Goal: Task Accomplishment & Management: Complete application form

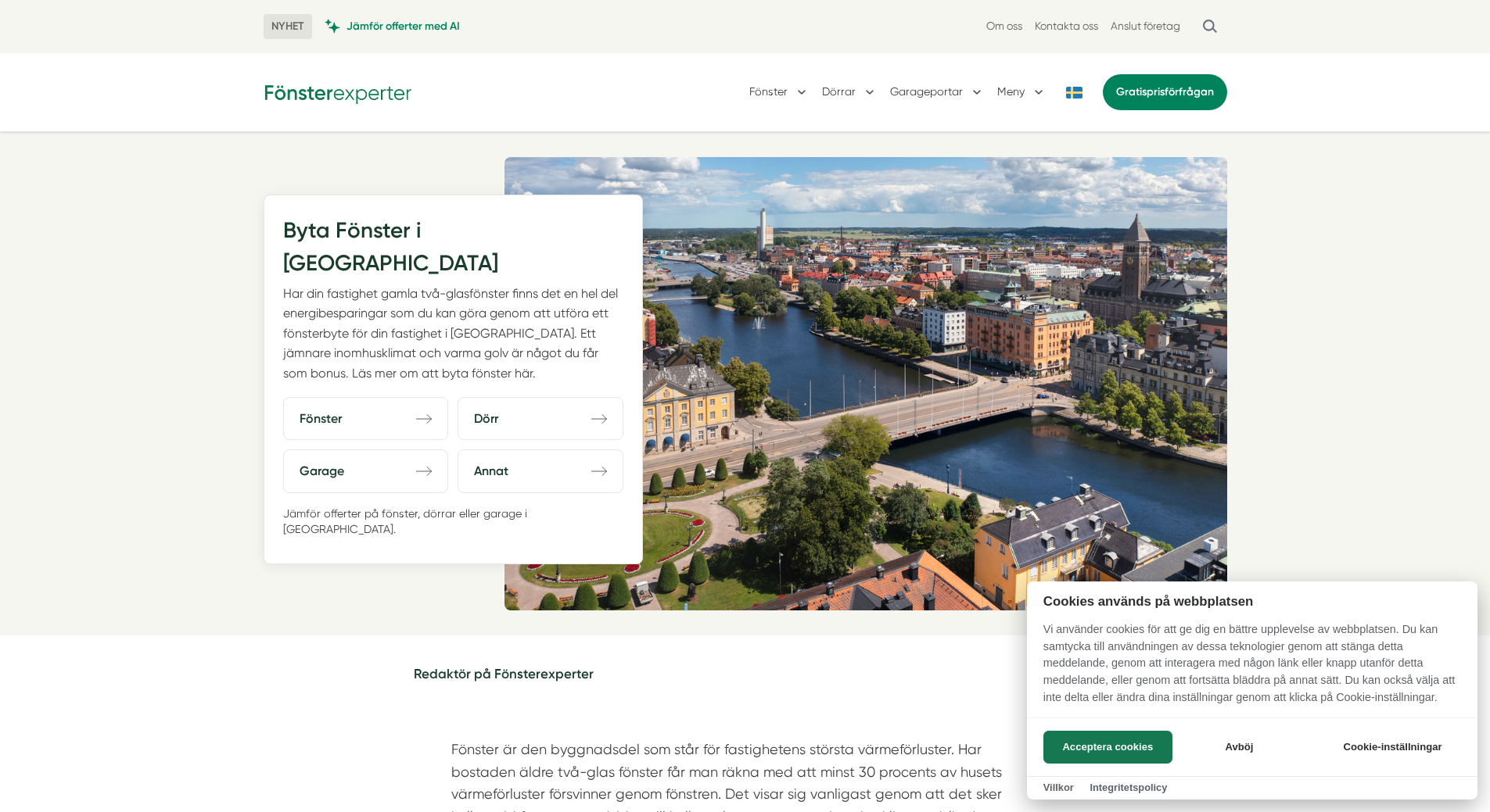
click at [801, 86] on div at bounding box center [745, 406] width 1490 height 812
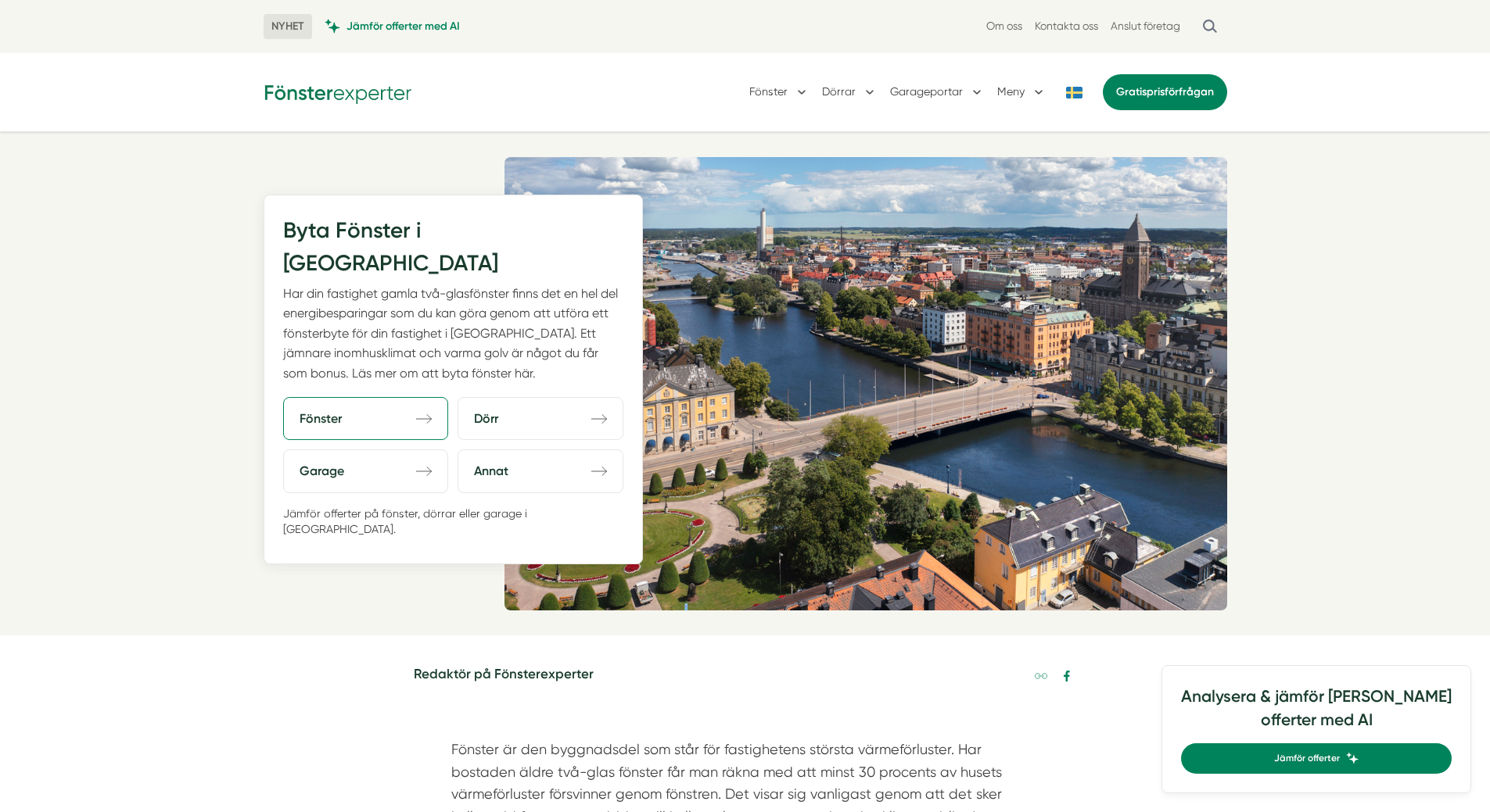
click at [429, 411] on icon "direction-right" at bounding box center [424, 419] width 16 height 16
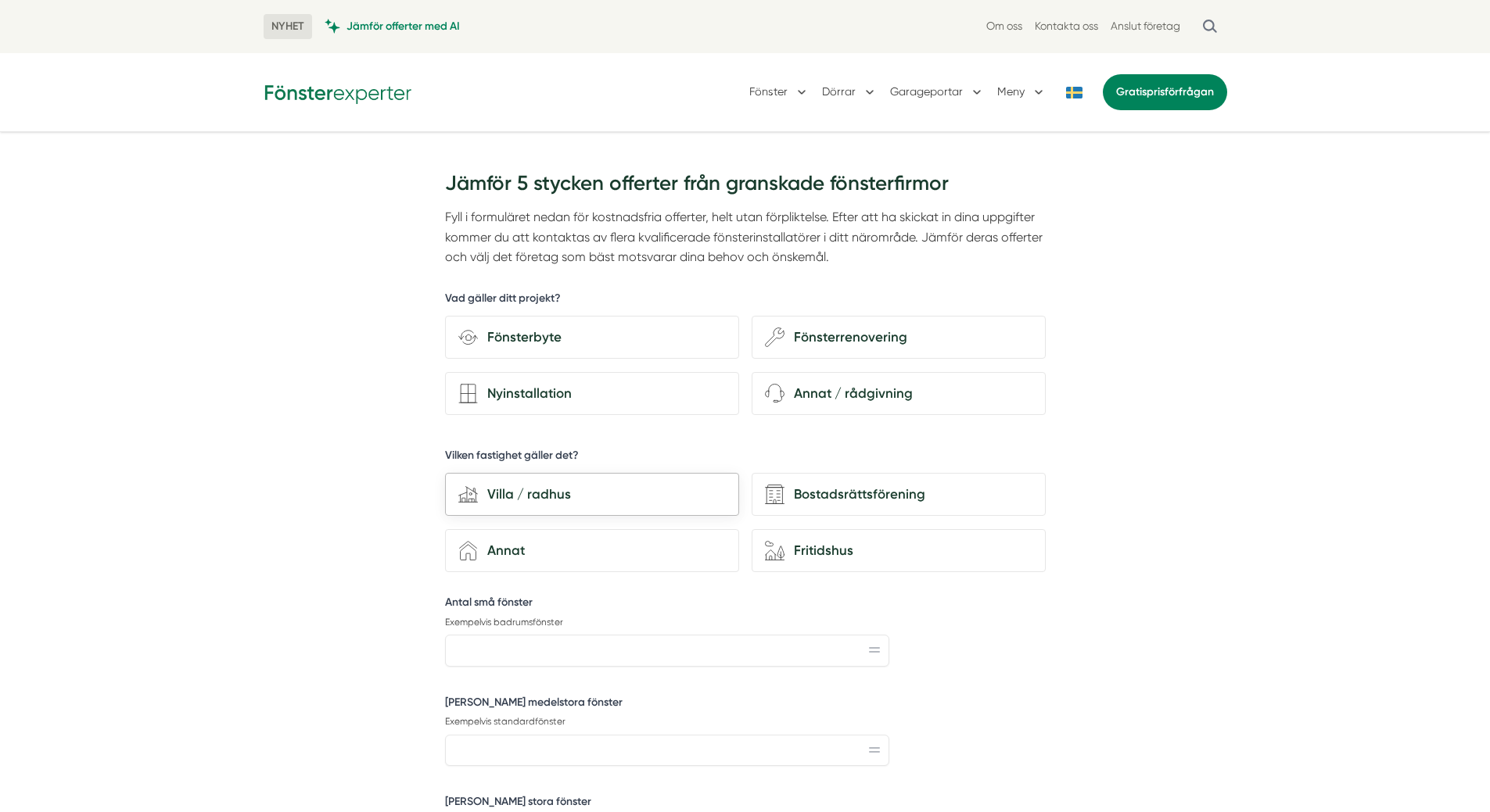
click at [513, 488] on div "Villa / radhus" at bounding box center [601, 494] width 248 height 21
click at [0, 0] on input "house-modern Villa / radhus" at bounding box center [0, 0] width 0 height 0
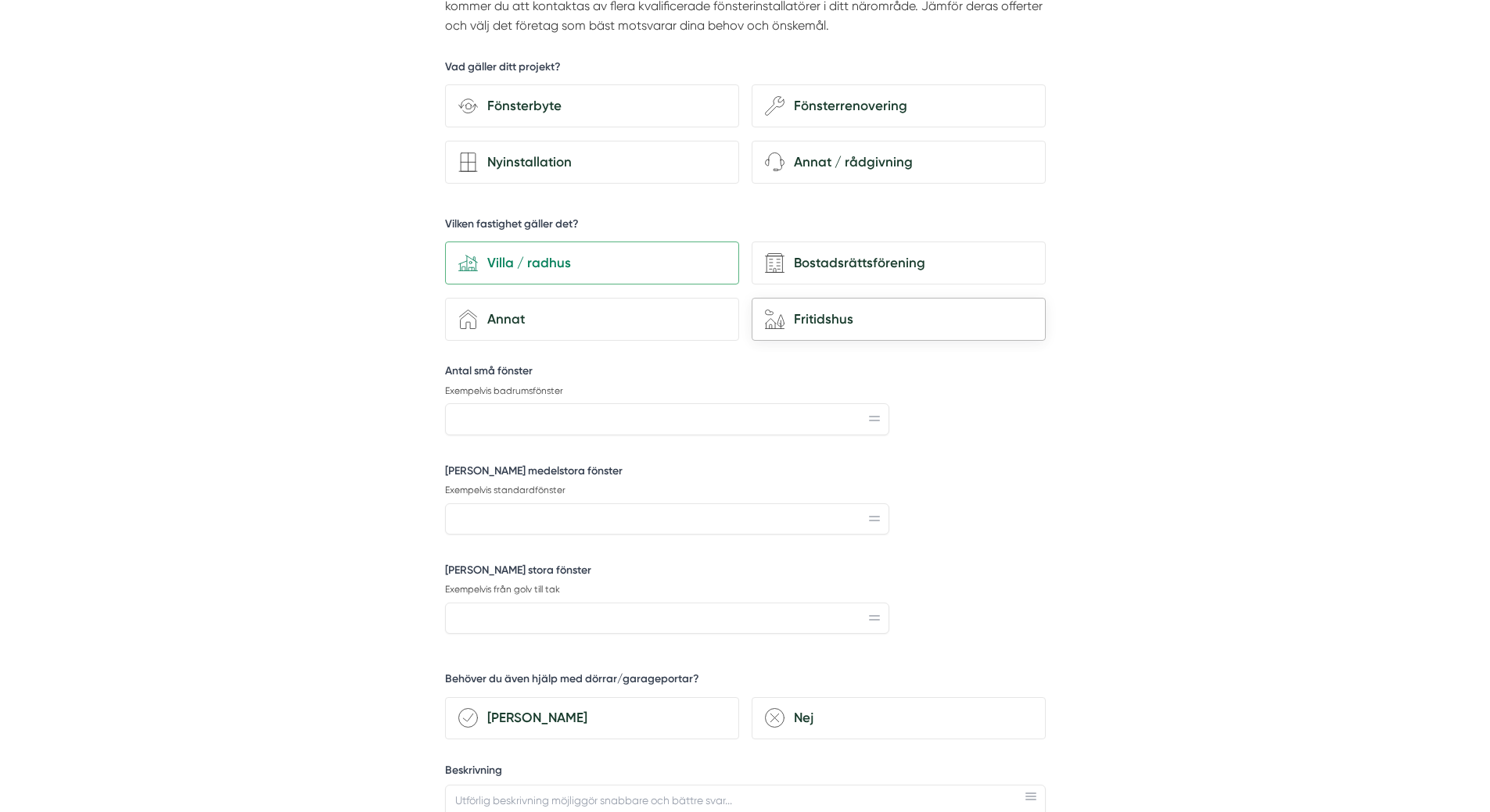
scroll to position [313, 0]
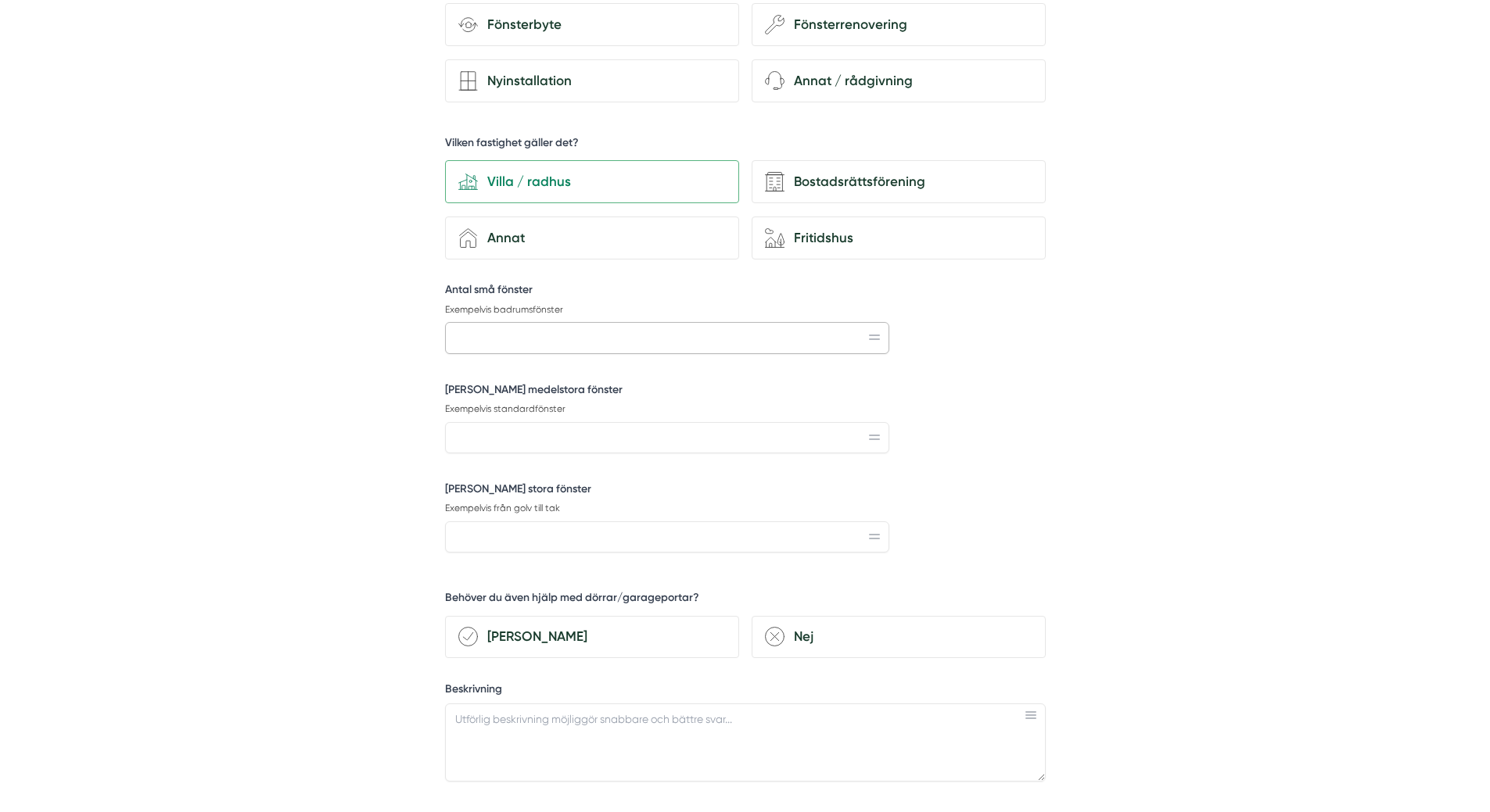
click at [859, 336] on input "Antal små fönster" at bounding box center [667, 337] width 445 height 31
click at [879, 339] on icon at bounding box center [874, 337] width 11 height 5
click at [872, 335] on icon at bounding box center [874, 337] width 11 height 5
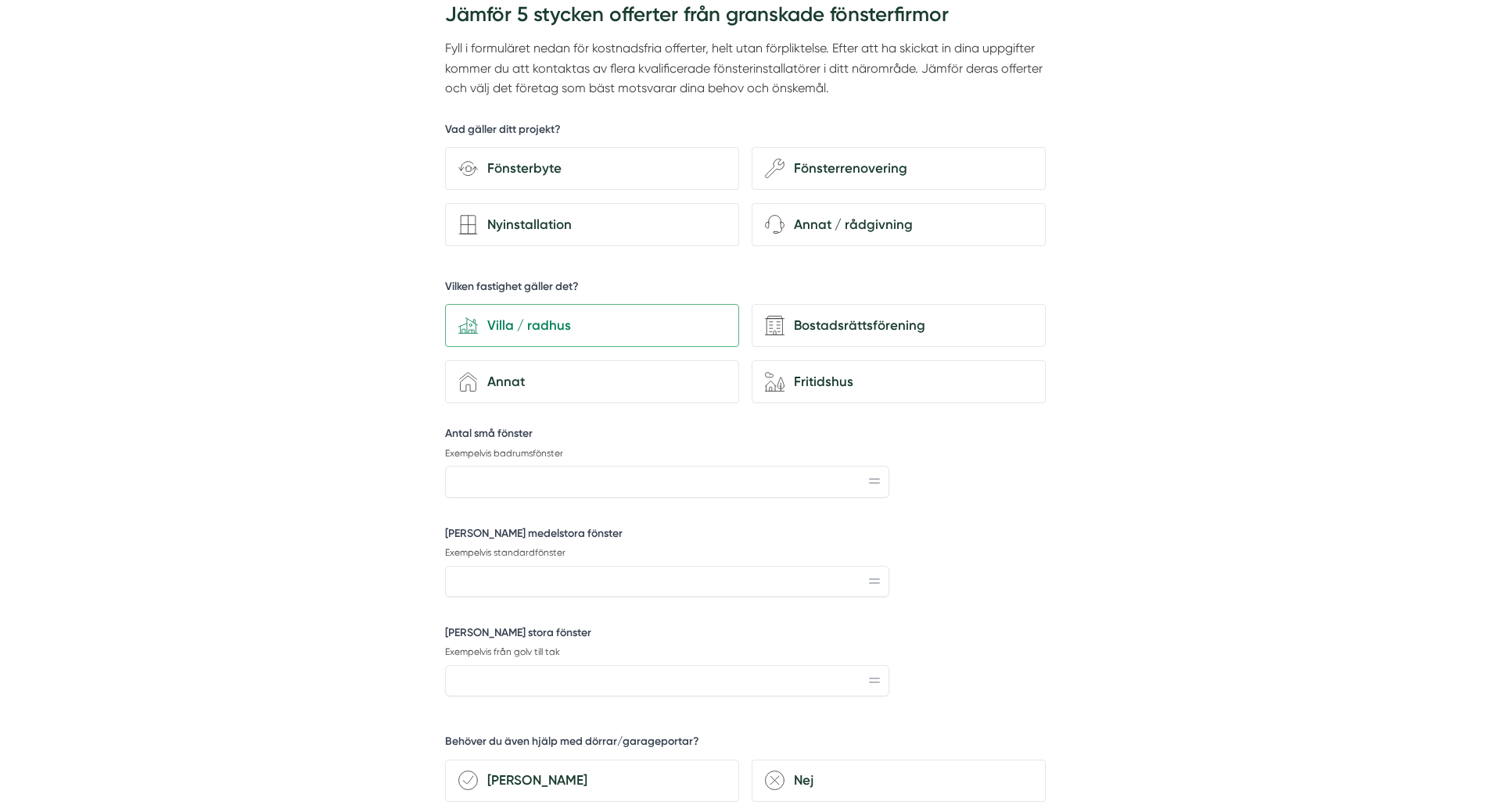
scroll to position [0, 0]
